Goal: Information Seeking & Learning: Learn about a topic

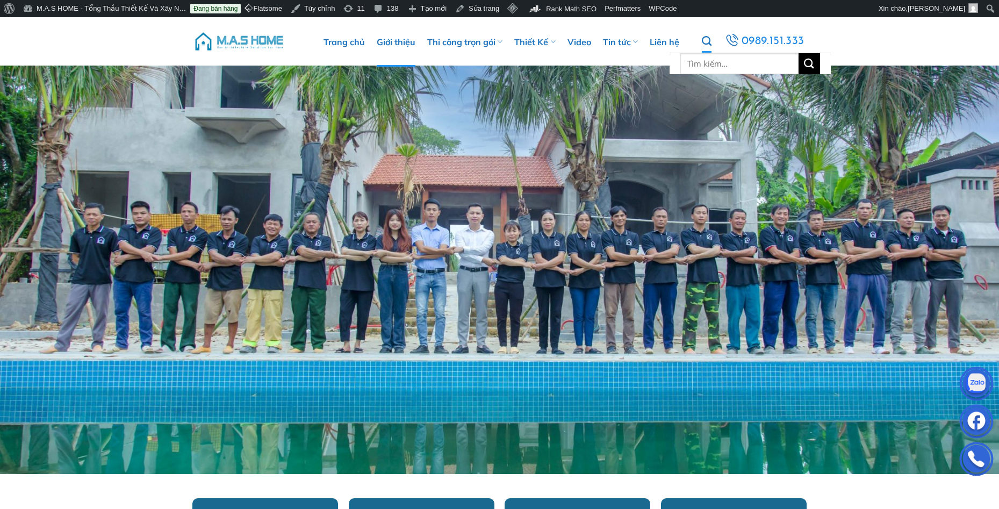
click at [711, 40] on icon "Tìm kiếm" at bounding box center [707, 41] width 10 height 12
click at [711, 63] on input "Tìm kiếm:" at bounding box center [739, 63] width 118 height 21
type input "dinh thự"
click at [798, 53] on button "Gửi" at bounding box center [808, 63] width 21 height 21
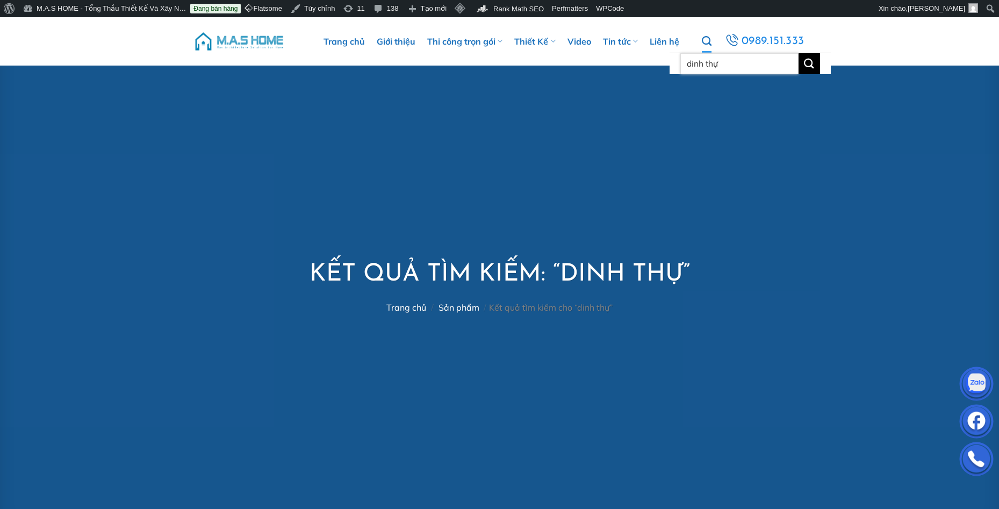
drag, startPoint x: 748, startPoint y: 63, endPoint x: 685, endPoint y: 67, distance: 64.0
click at [685, 67] on input "dinh thự" at bounding box center [739, 63] width 118 height 21
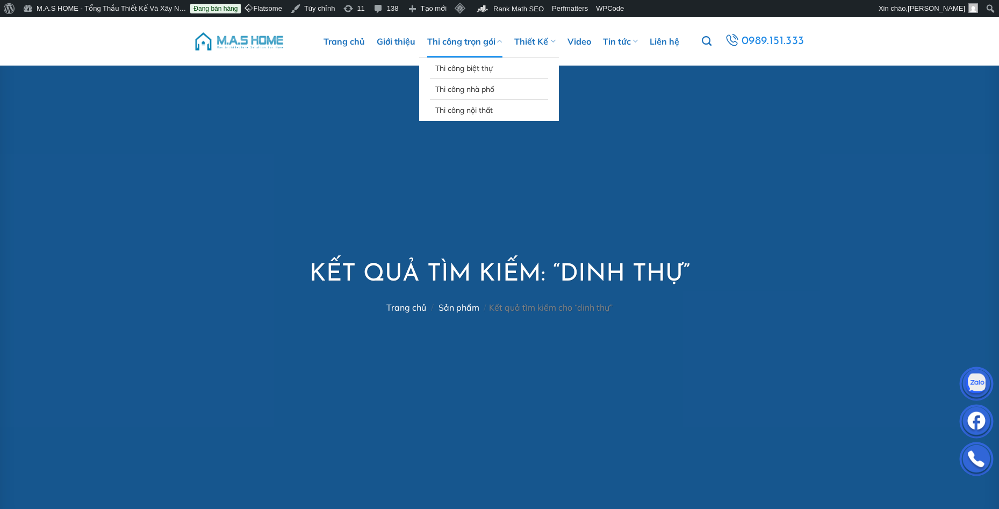
click at [475, 44] on link "Thi công trọn gói" at bounding box center [464, 41] width 75 height 32
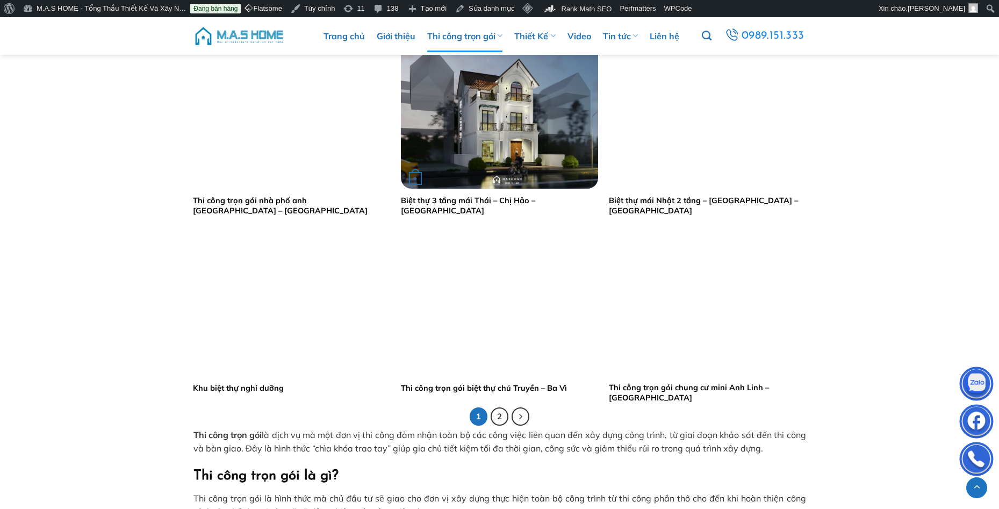
scroll to position [2095, 0]
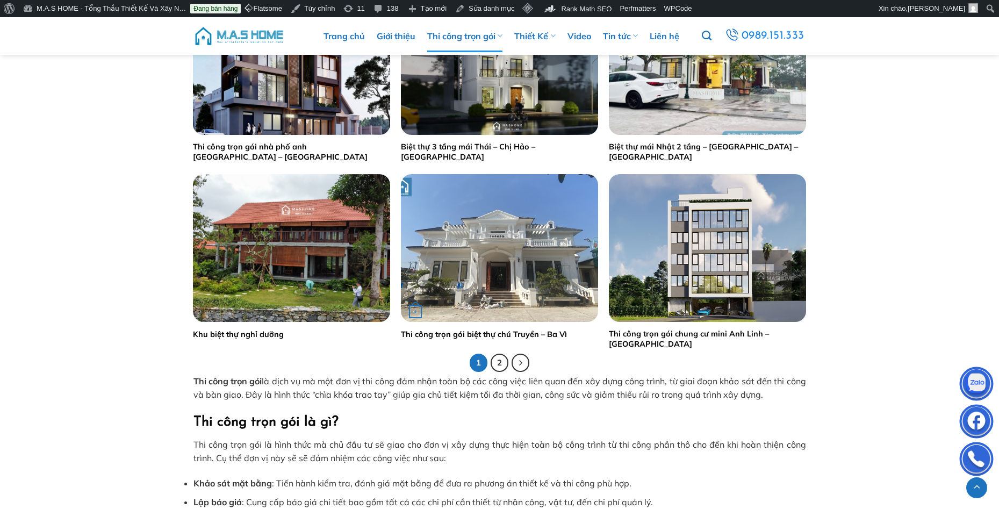
click at [534, 270] on img "Thi công trọn gói biệt thự chú Truyền – Ba Vì" at bounding box center [499, 248] width 197 height 148
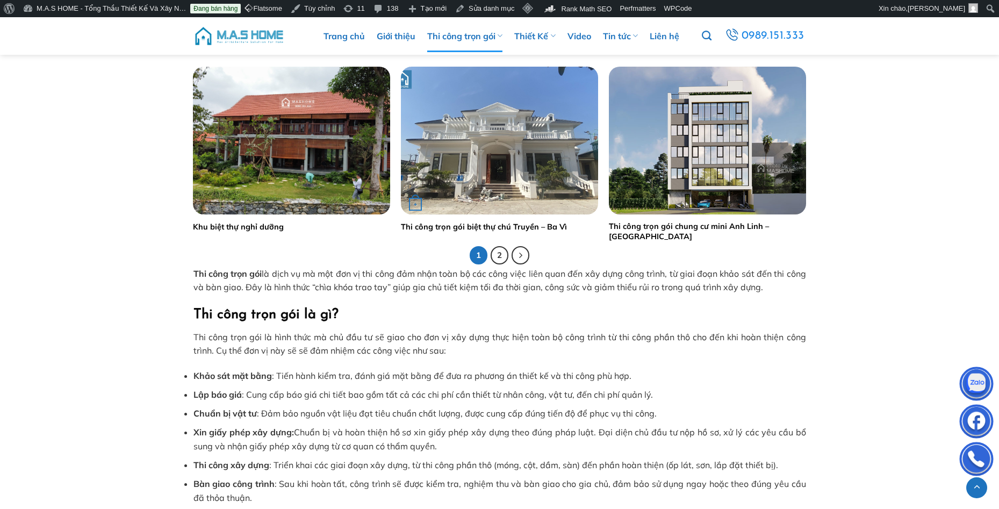
scroll to position [2257, 0]
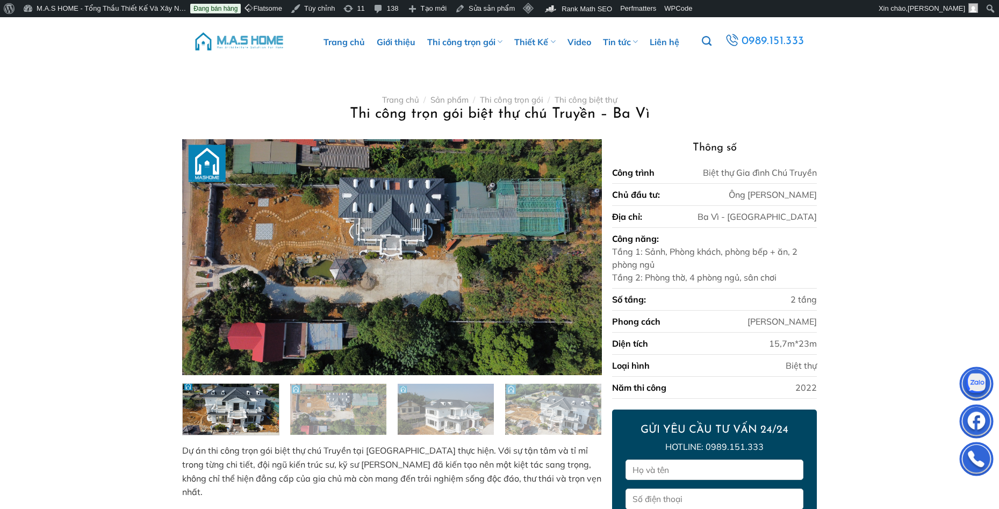
scroll to position [161, 0]
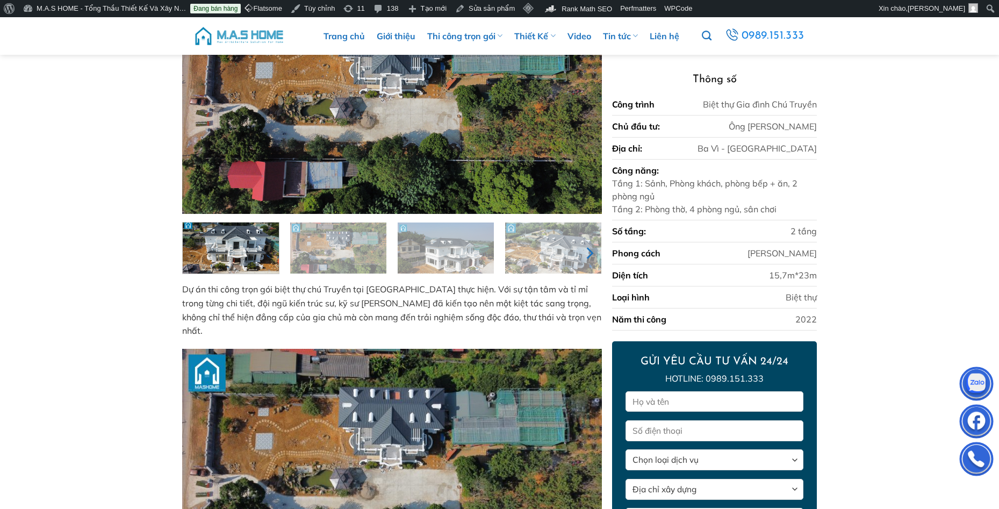
click at [590, 253] on icon "Next" at bounding box center [588, 252] width 19 height 19
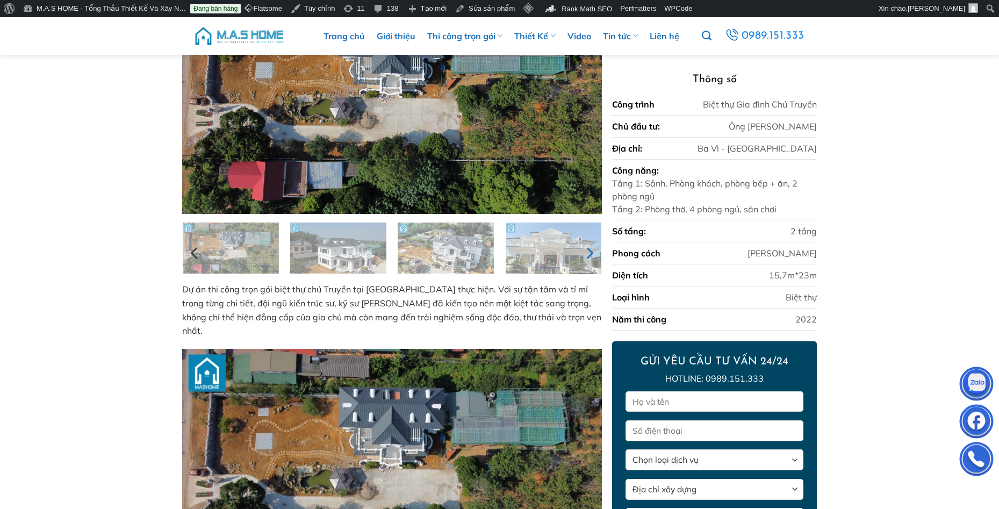
click at [589, 252] on icon "Next" at bounding box center [588, 252] width 19 height 19
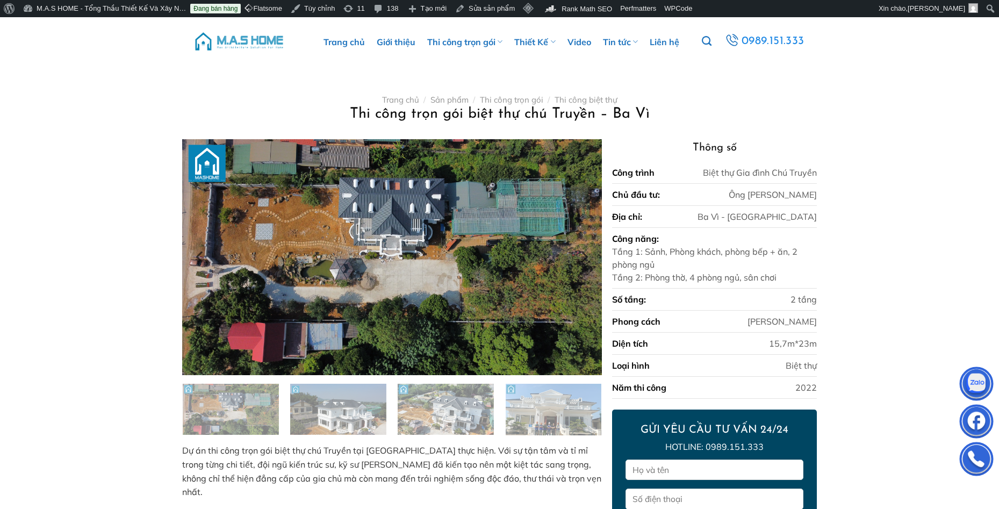
scroll to position [54, 0]
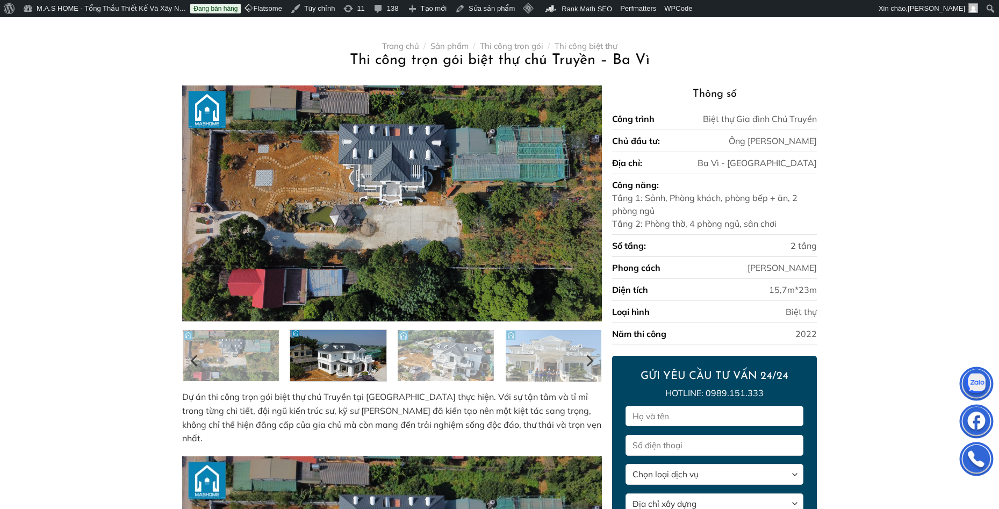
click at [327, 361] on img at bounding box center [338, 354] width 96 height 54
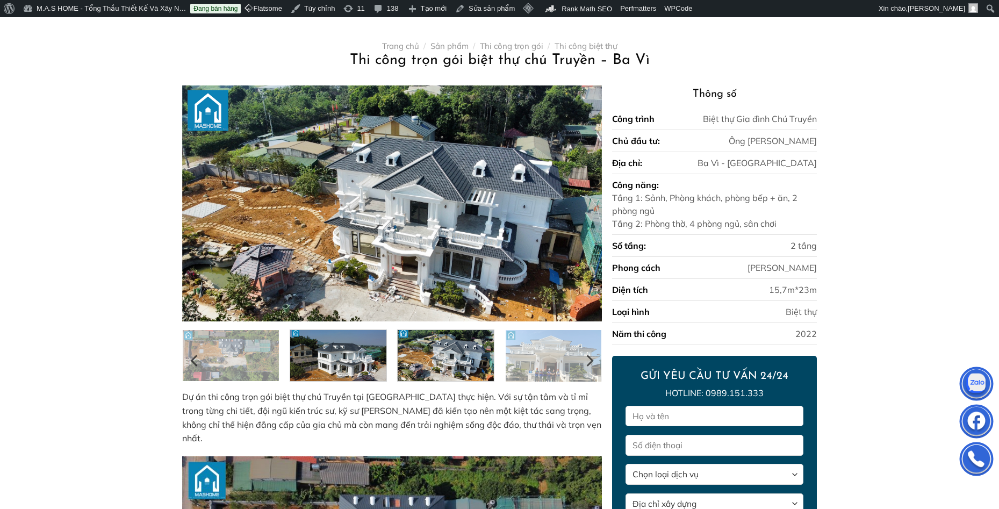
click at [469, 361] on img at bounding box center [446, 354] width 96 height 54
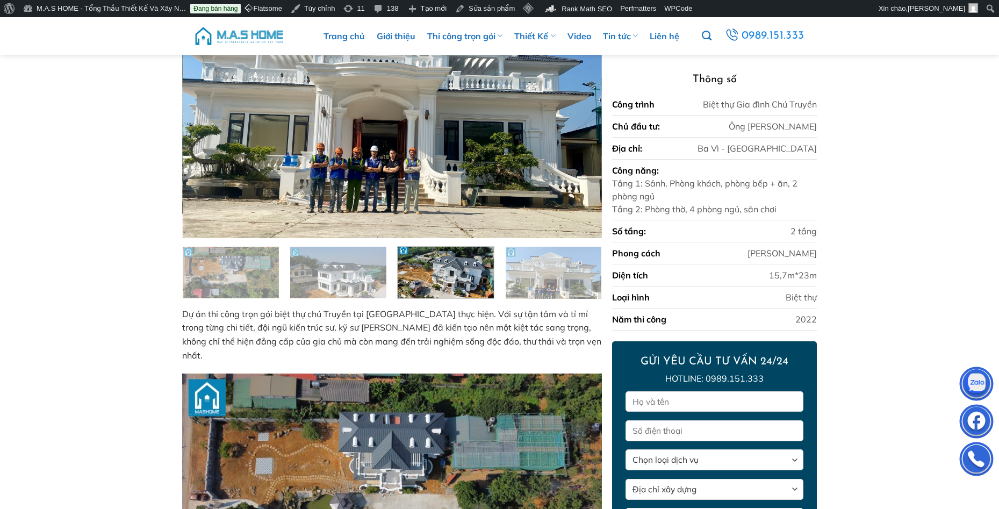
scroll to position [107, 0]
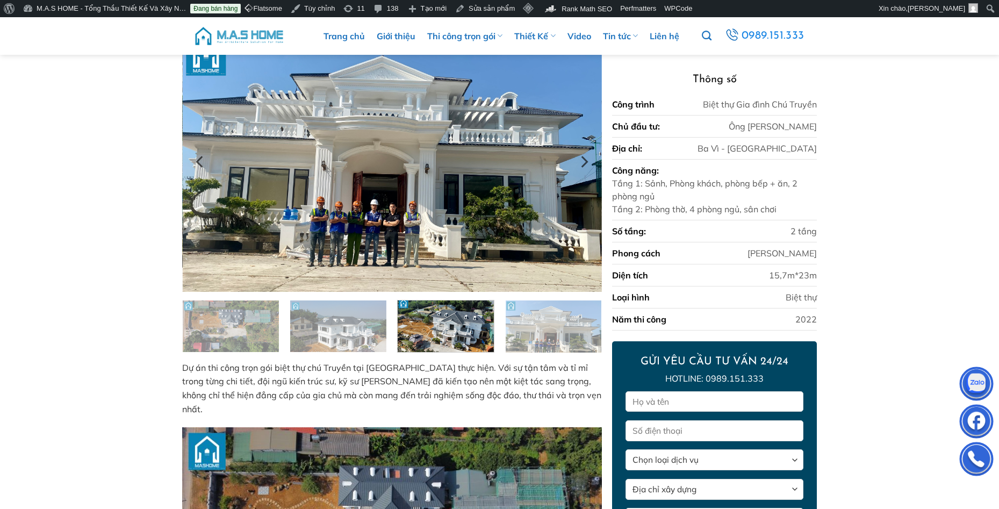
drag, startPoint x: 90, startPoint y: 322, endPoint x: 331, endPoint y: 214, distance: 264.5
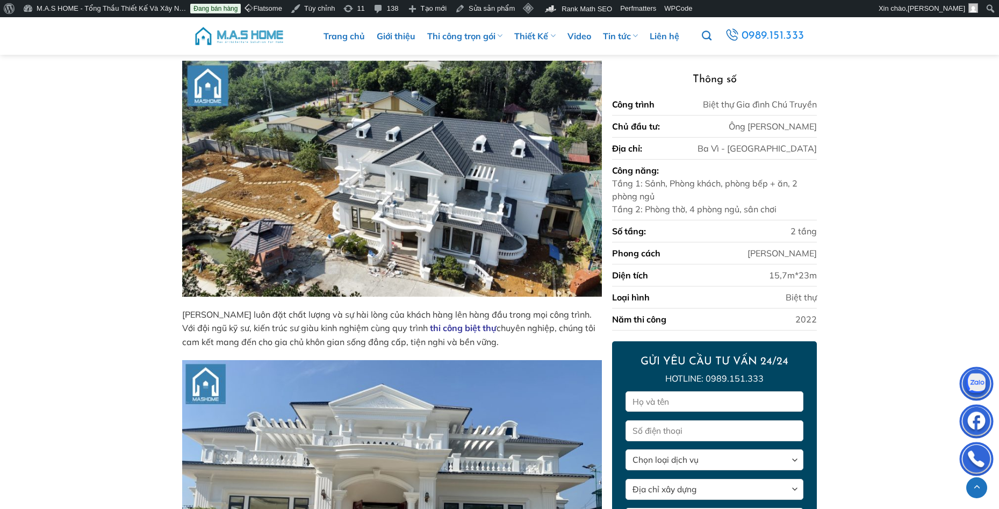
scroll to position [1881, 0]
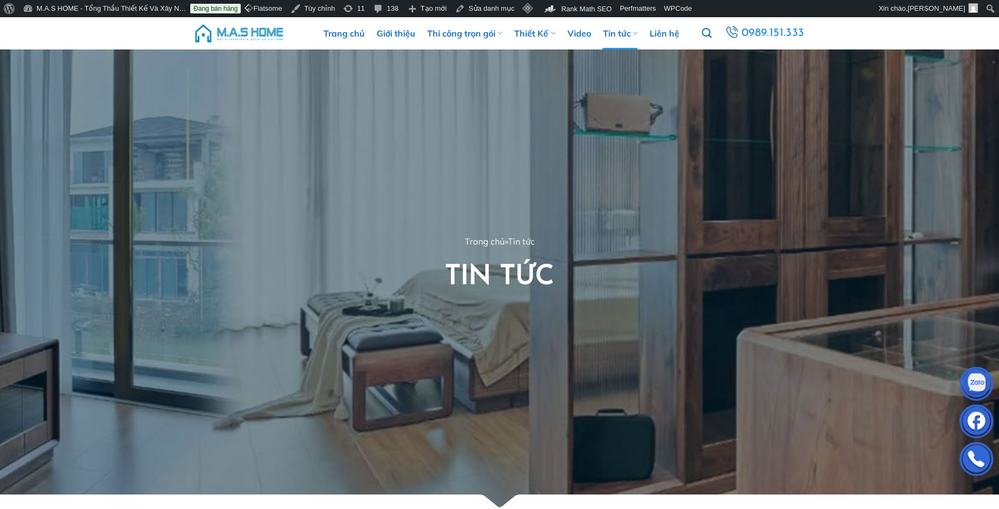
click at [713, 31] on ul "Tìm kiếm: 0989.151.333" at bounding box center [754, 33] width 104 height 23
click at [707, 31] on icon "Tìm kiếm" at bounding box center [707, 33] width 10 height 12
click at [704, 58] on input "Tìm kiếm:" at bounding box center [739, 55] width 118 height 21
type input "chú truyền"
click at [798, 45] on button "Gửi" at bounding box center [808, 55] width 21 height 21
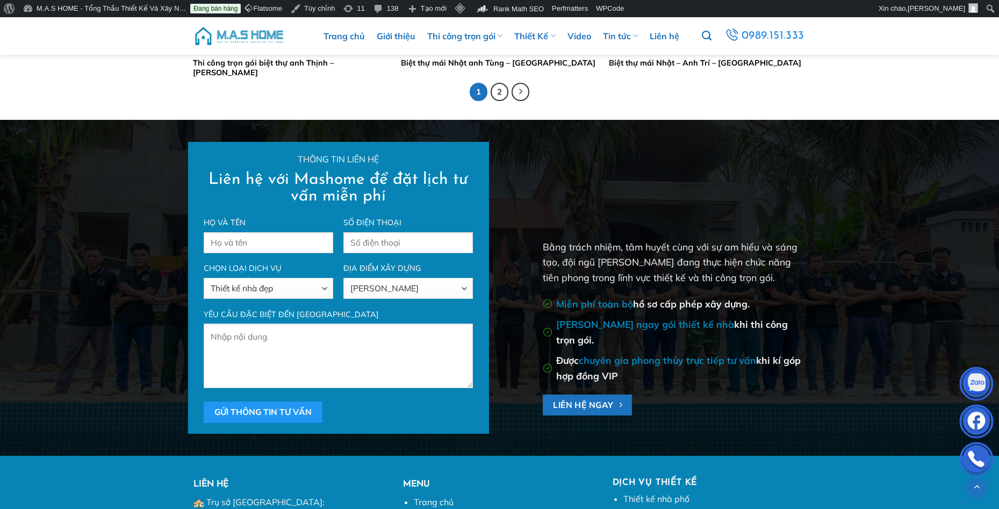
scroll to position [2095, 0]
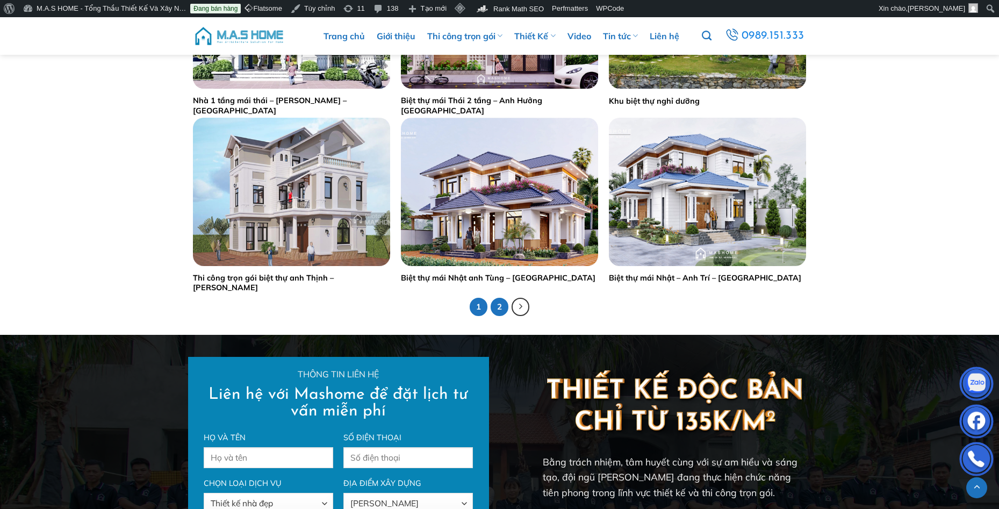
click at [501, 304] on link "2" at bounding box center [500, 307] width 18 height 18
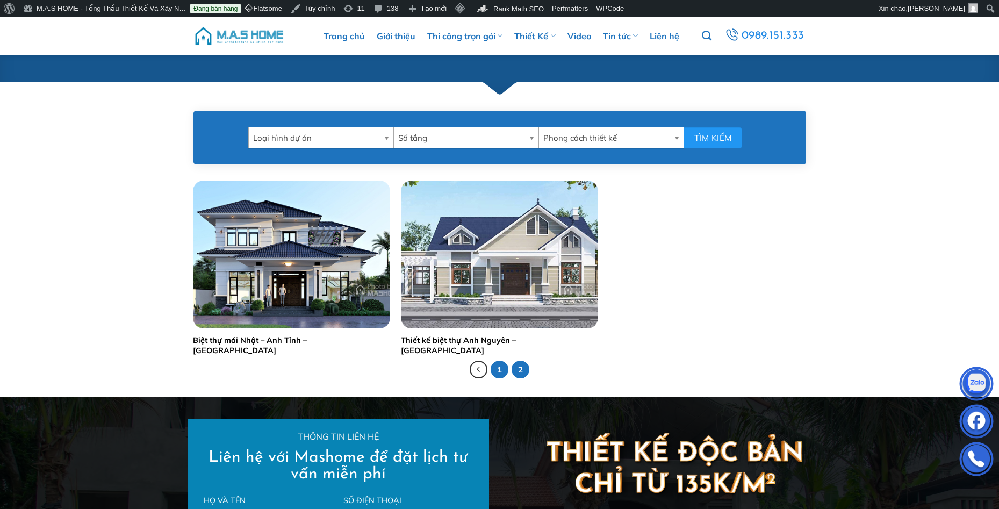
click at [501, 365] on link "1" at bounding box center [500, 370] width 18 height 18
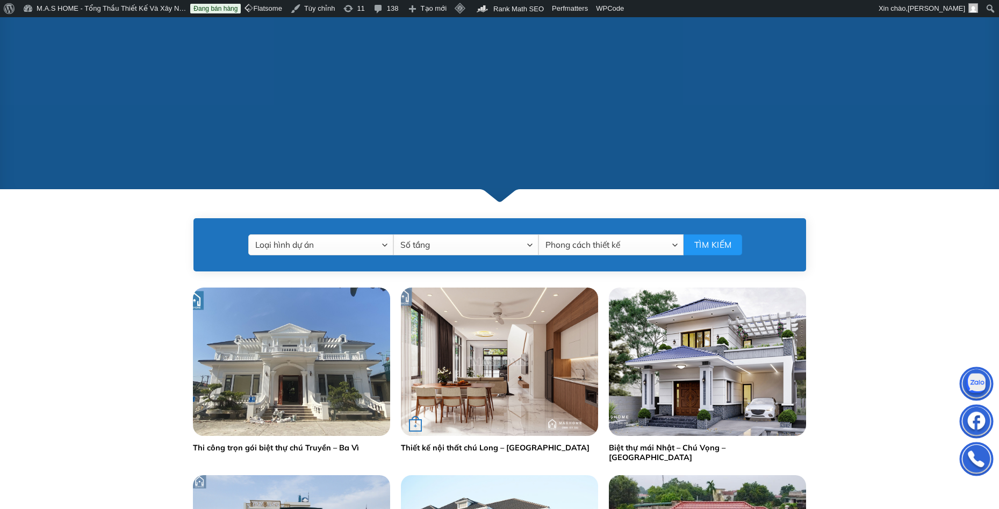
scroll to position [537, 0]
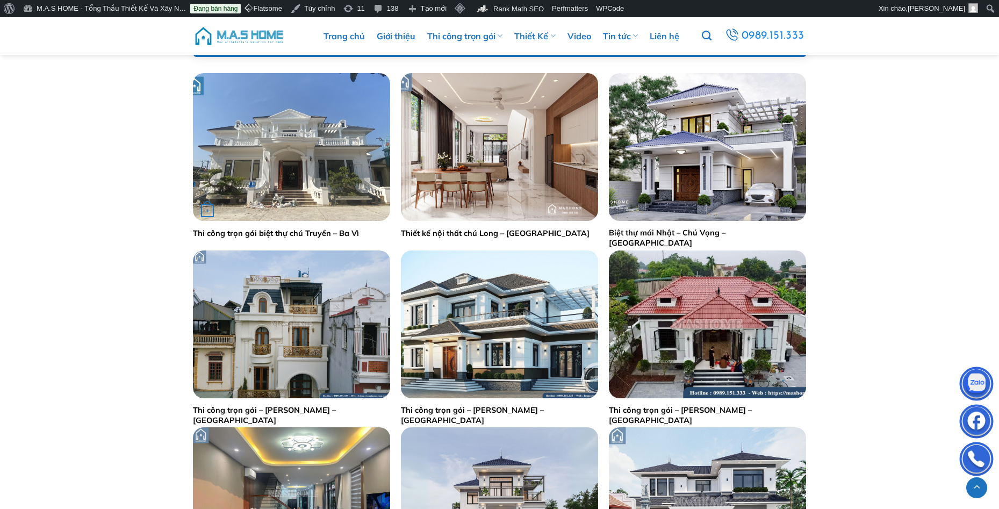
click at [351, 193] on div "+" at bounding box center [291, 147] width 197 height 148
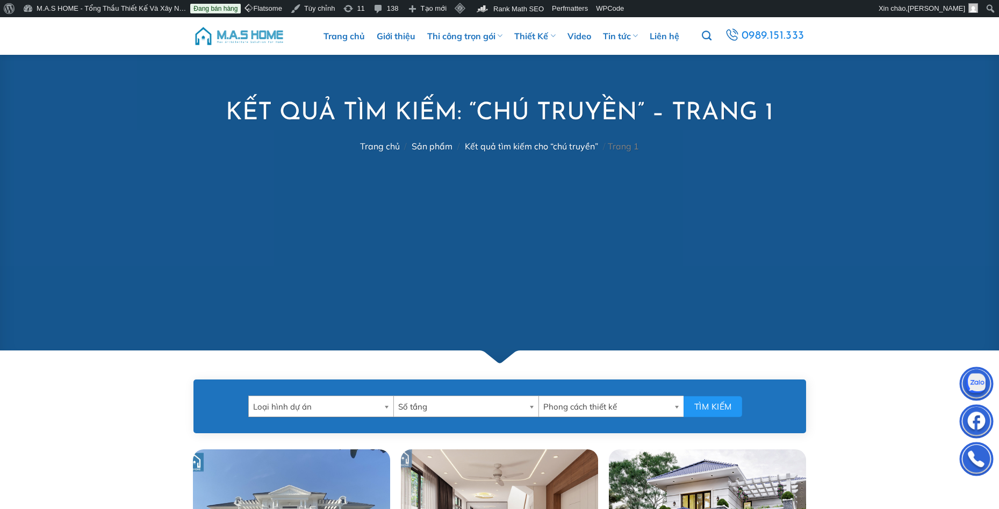
scroll to position [215, 0]
